Goal: Navigation & Orientation: Find specific page/section

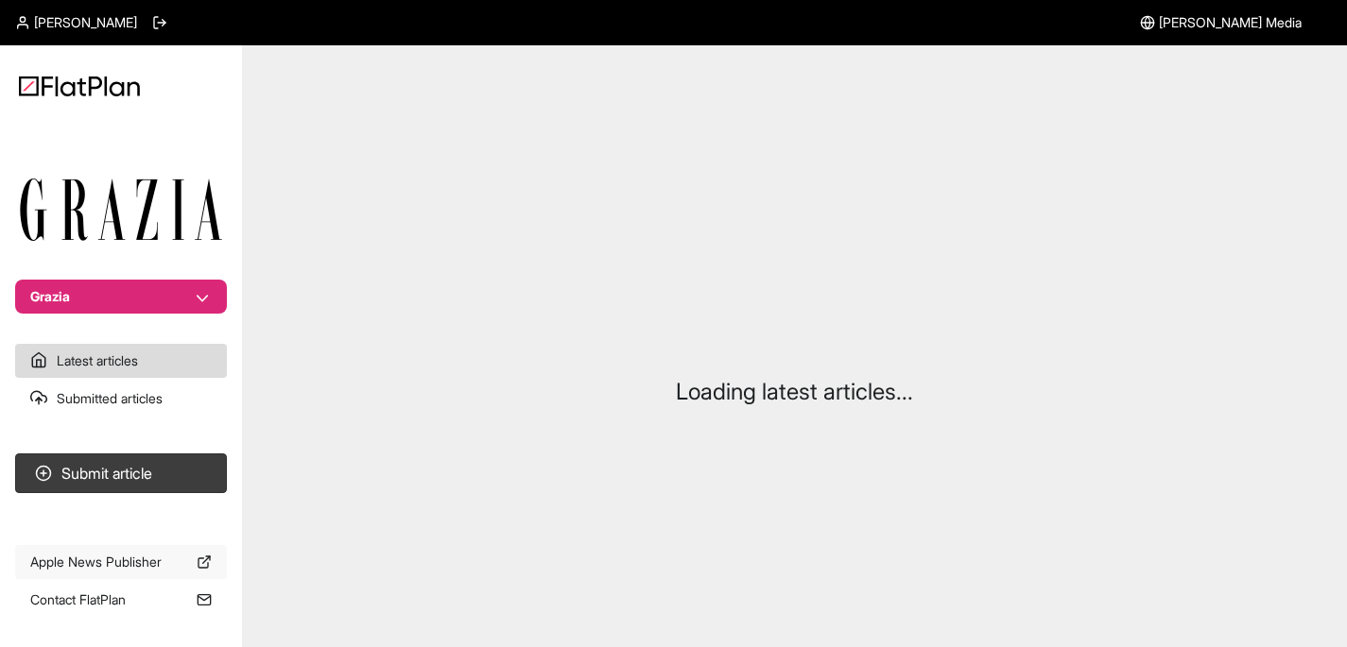
click at [141, 563] on link "Apple News Publisher" at bounding box center [121, 562] width 212 height 34
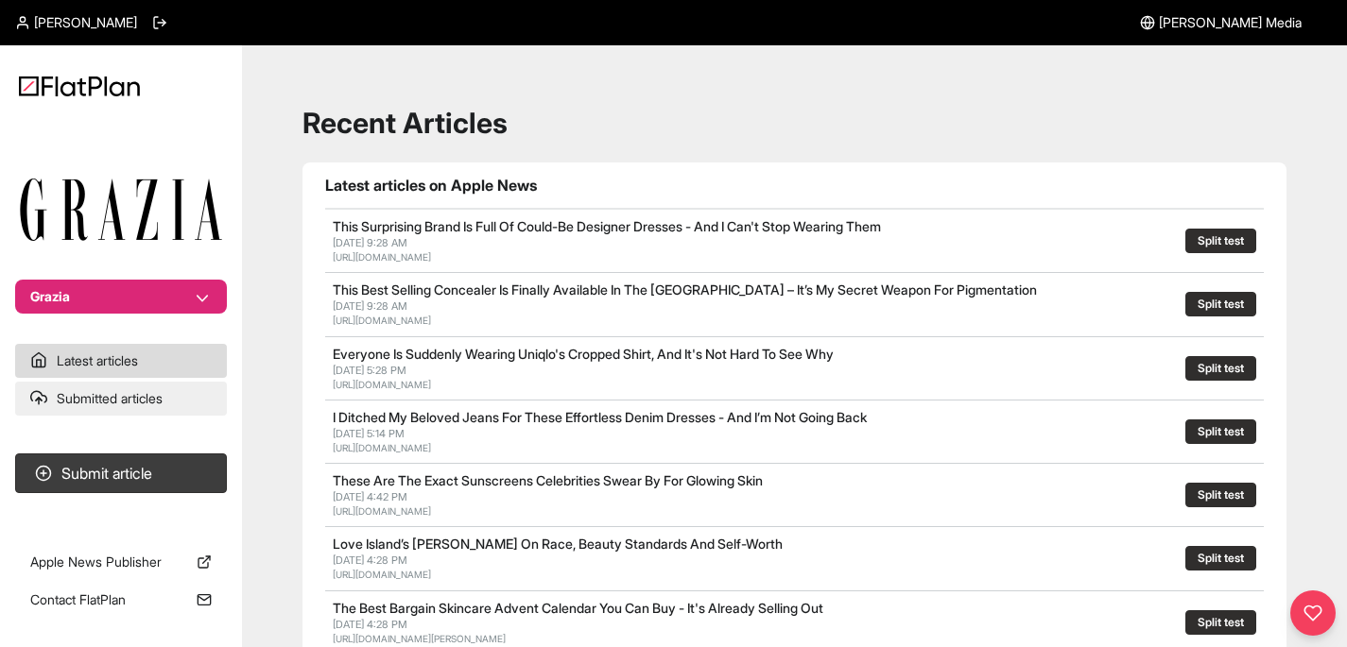
click at [127, 399] on link "Submitted articles" at bounding box center [121, 399] width 212 height 34
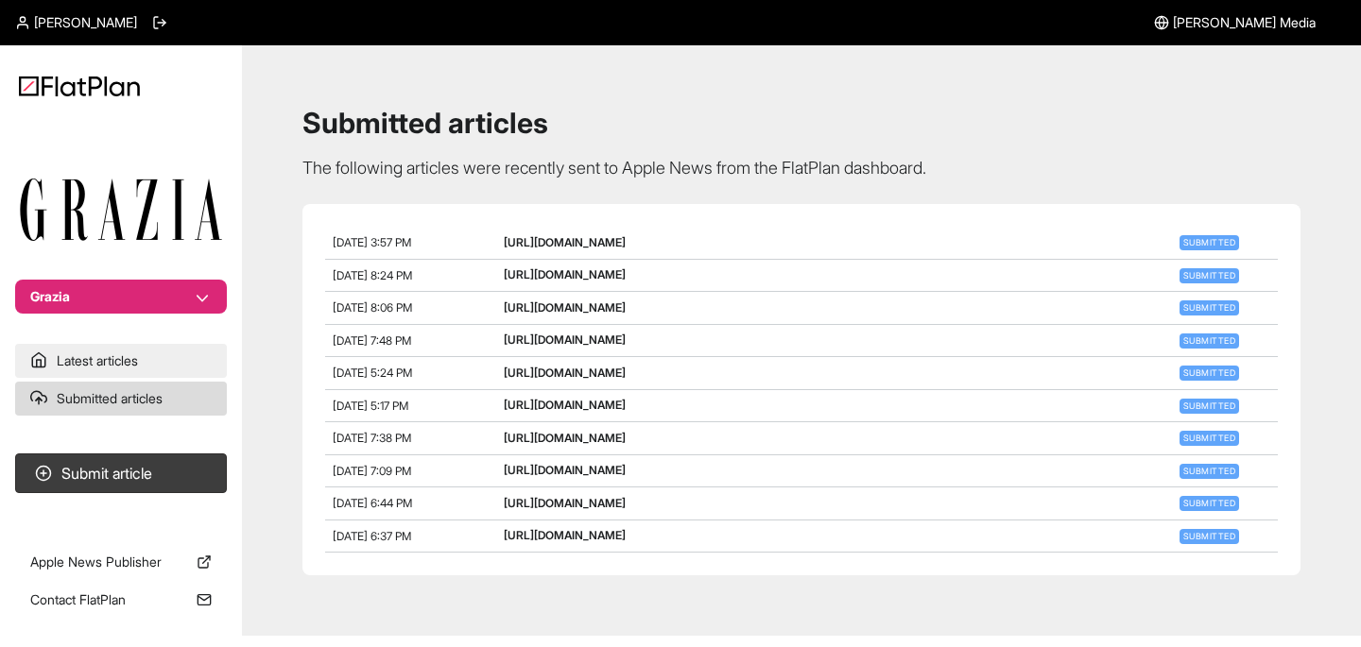
click at [112, 363] on link "Latest articles" at bounding box center [121, 361] width 212 height 34
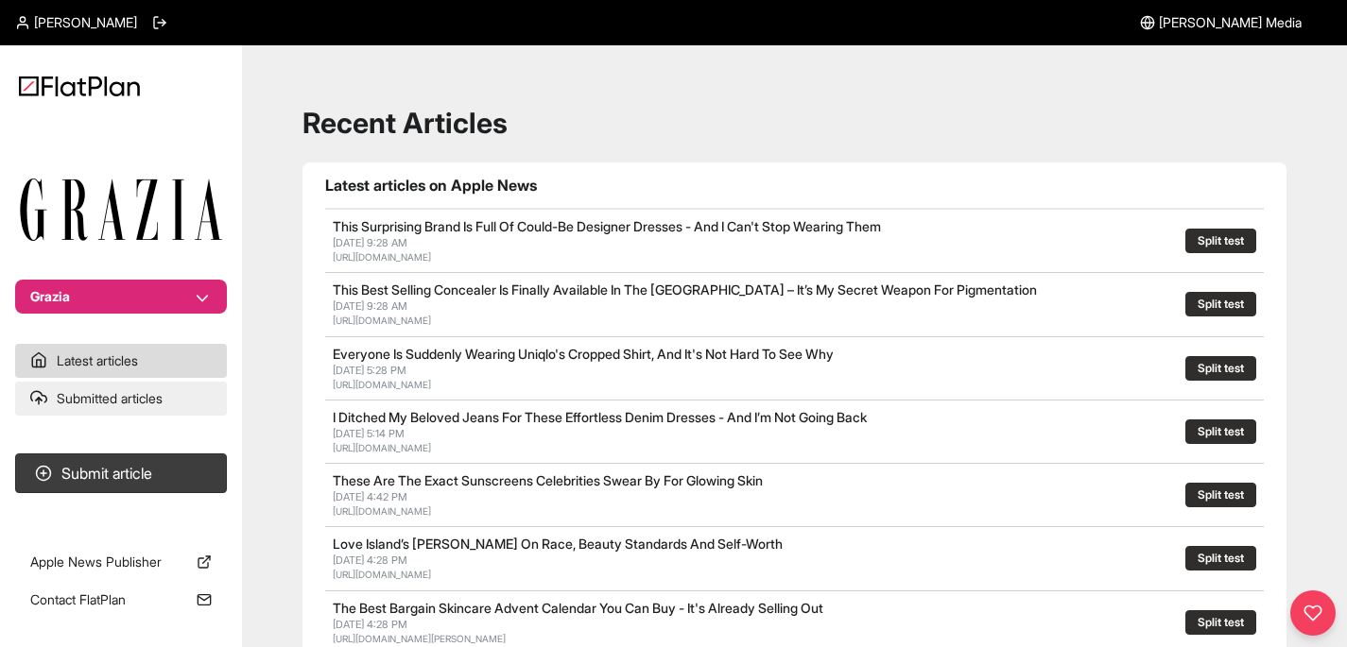
click at [114, 387] on link "Submitted articles" at bounding box center [121, 399] width 212 height 34
